Goal: Task Accomplishment & Management: Manage account settings

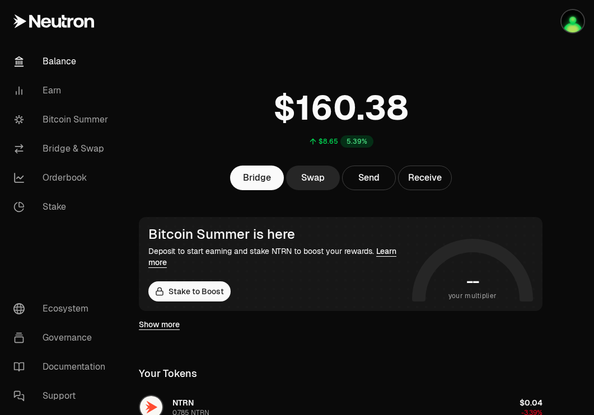
scroll to position [338, 0]
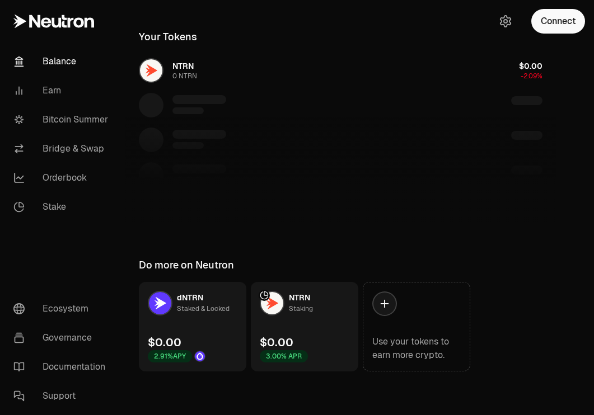
scroll to position [338, 0]
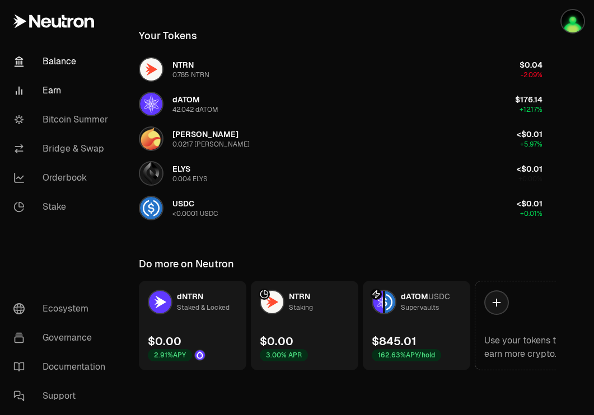
click at [63, 95] on link "Earn" at bounding box center [62, 90] width 116 height 29
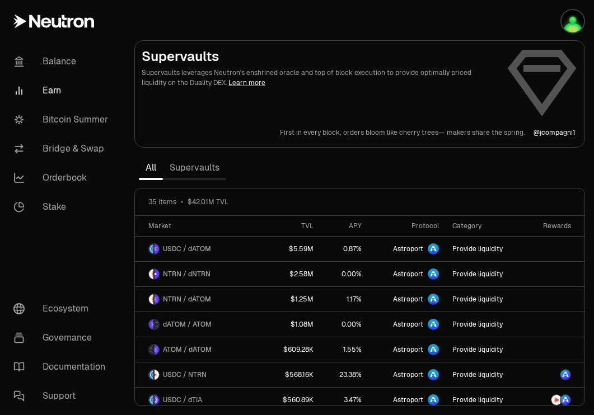
click at [205, 163] on link "Supervaults" at bounding box center [194, 168] width 63 height 22
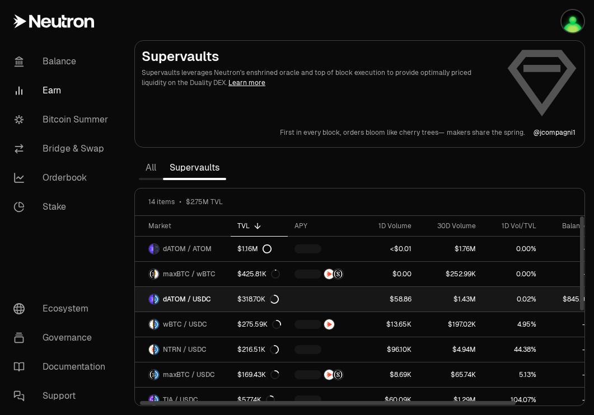
click at [212, 302] on link "dATOM / USDC" at bounding box center [183, 299] width 96 height 25
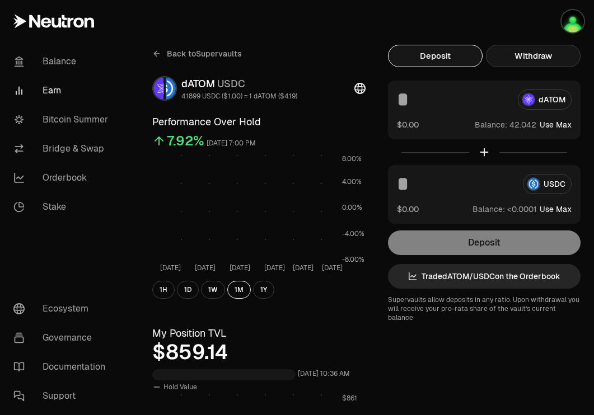
click at [539, 52] on button "Withdraw" at bounding box center [533, 56] width 95 height 22
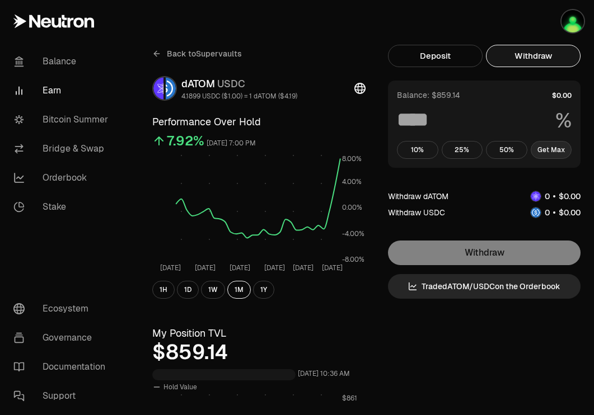
click at [562, 157] on button "Get Max" at bounding box center [551, 150] width 41 height 18
type input "***"
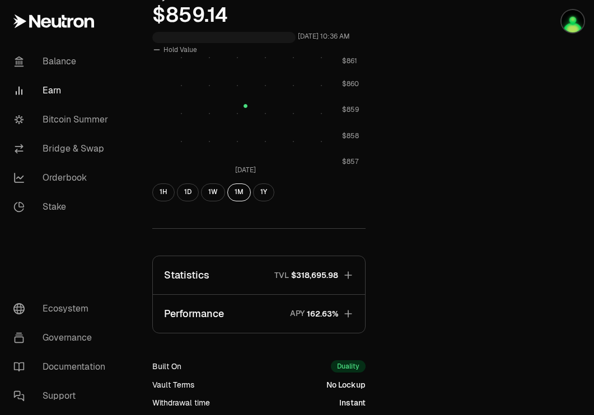
scroll to position [361, 0]
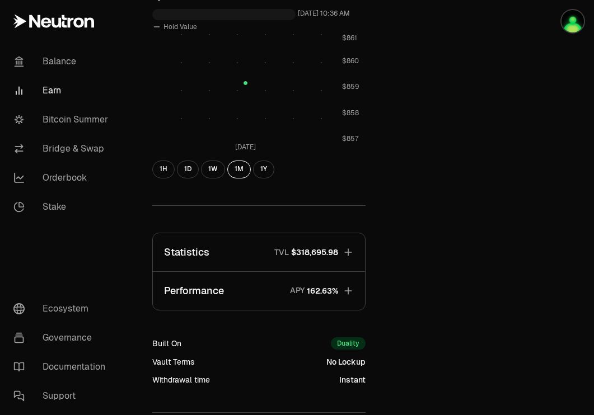
click at [332, 253] on span "$318,695.98" at bounding box center [314, 252] width 47 height 11
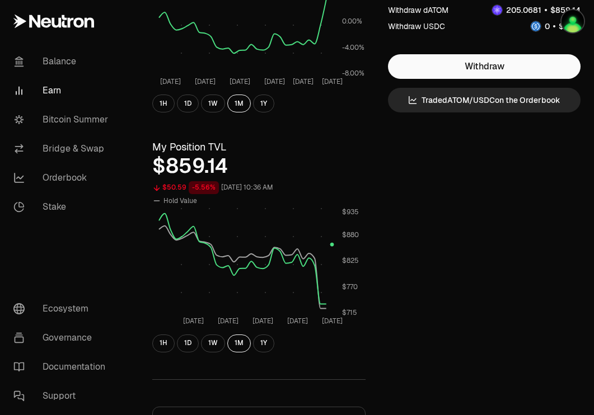
scroll to position [189, 0]
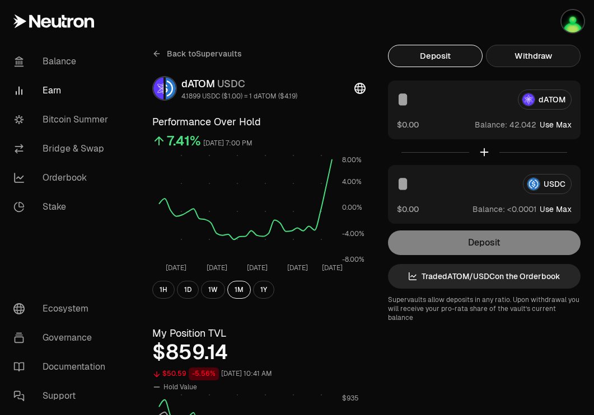
click at [542, 57] on button "Withdraw" at bounding box center [533, 56] width 95 height 22
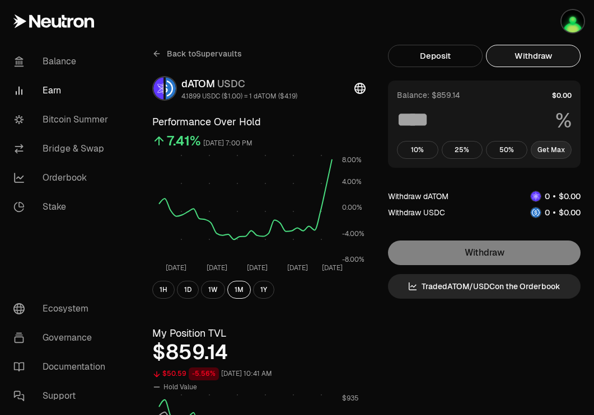
click at [554, 156] on button "Get Max" at bounding box center [551, 150] width 41 height 18
type input "***"
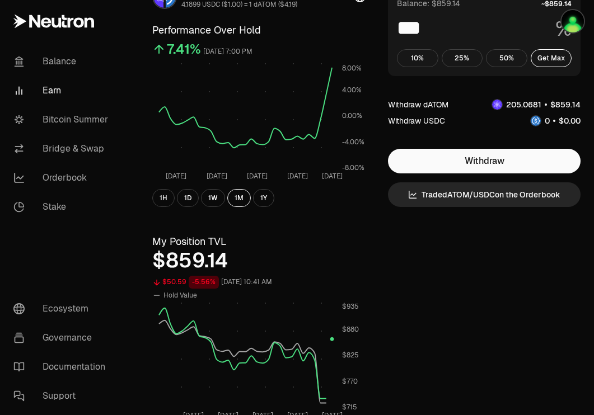
scroll to position [3, 0]
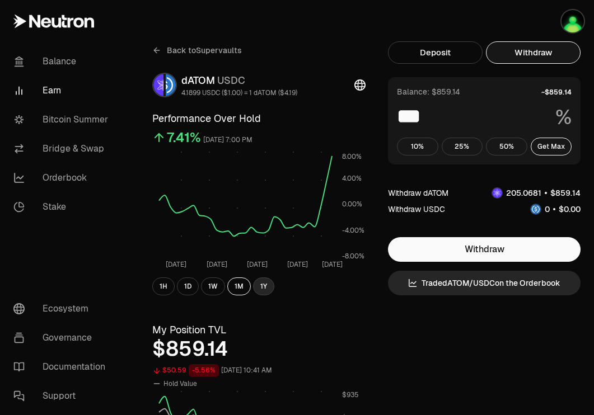
click at [263, 292] on button "1Y" at bounding box center [263, 287] width 21 height 18
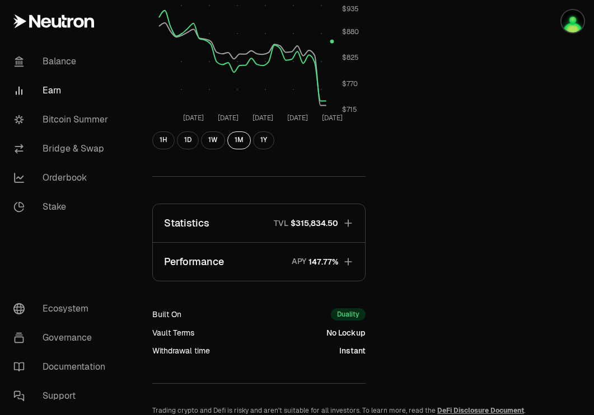
scroll to position [465, 0]
